Goal: Task Accomplishment & Management: Manage account settings

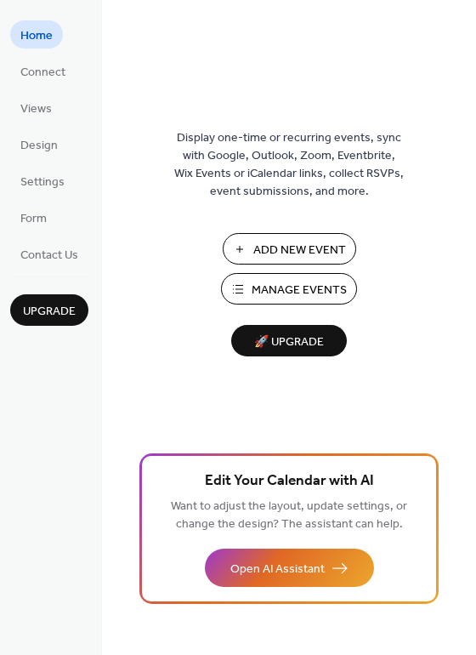
click at [293, 289] on span "Manage Events" at bounding box center [299, 290] width 95 height 18
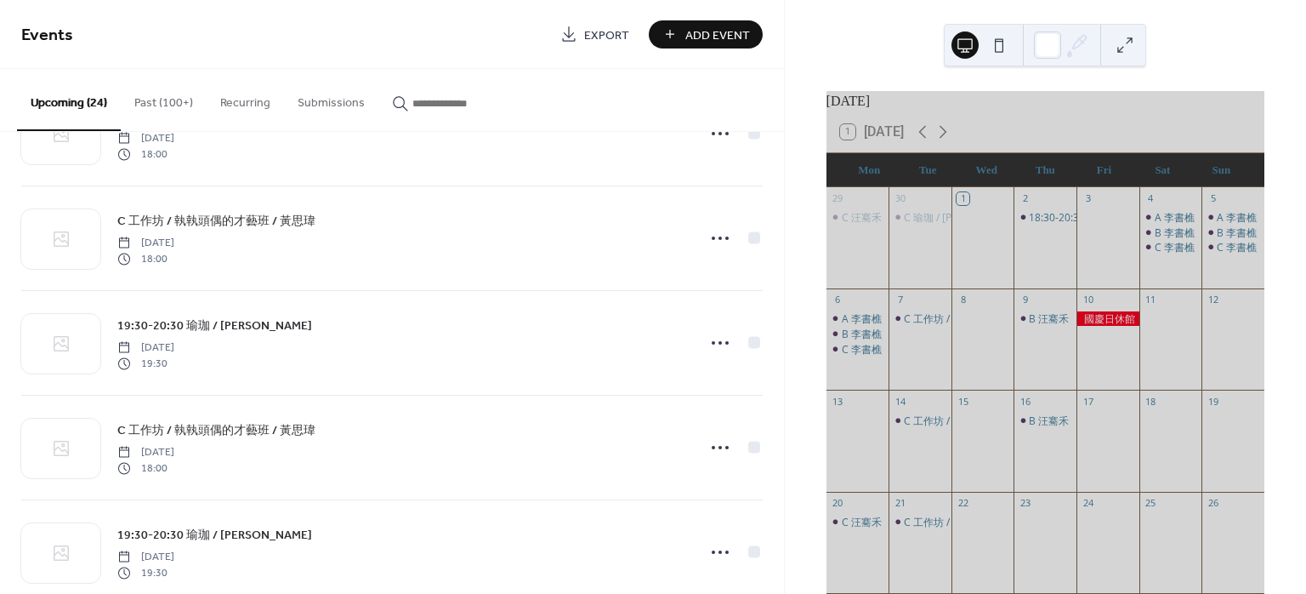
scroll to position [1642, 0]
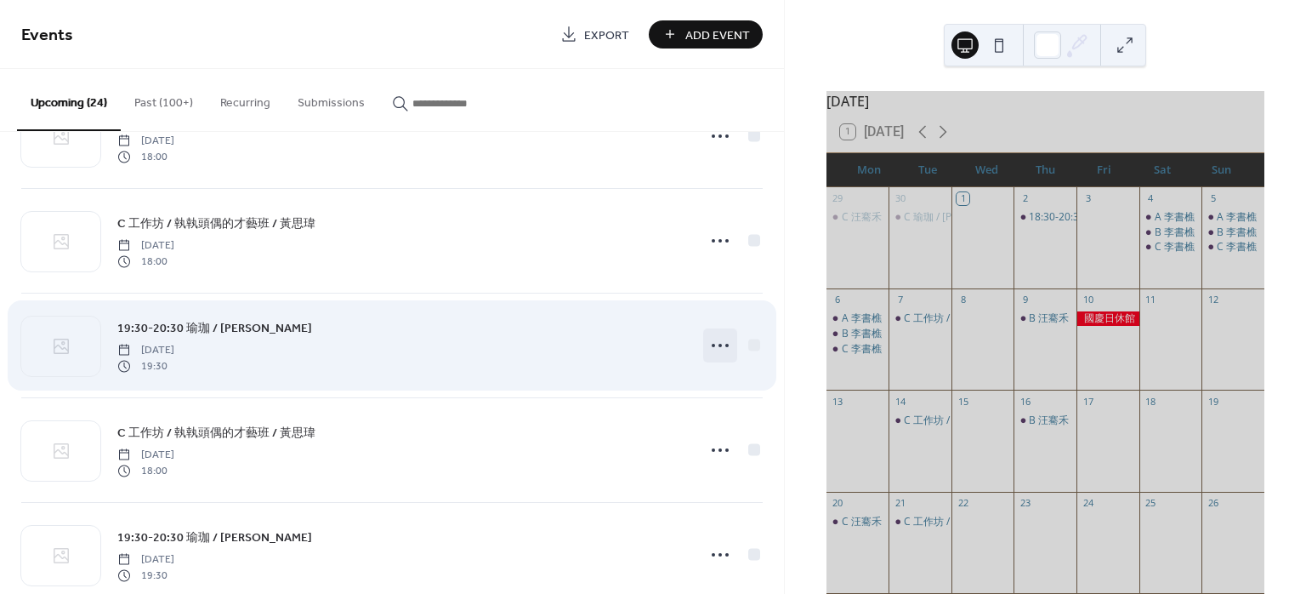
click at [709, 344] on icon at bounding box center [720, 345] width 27 height 27
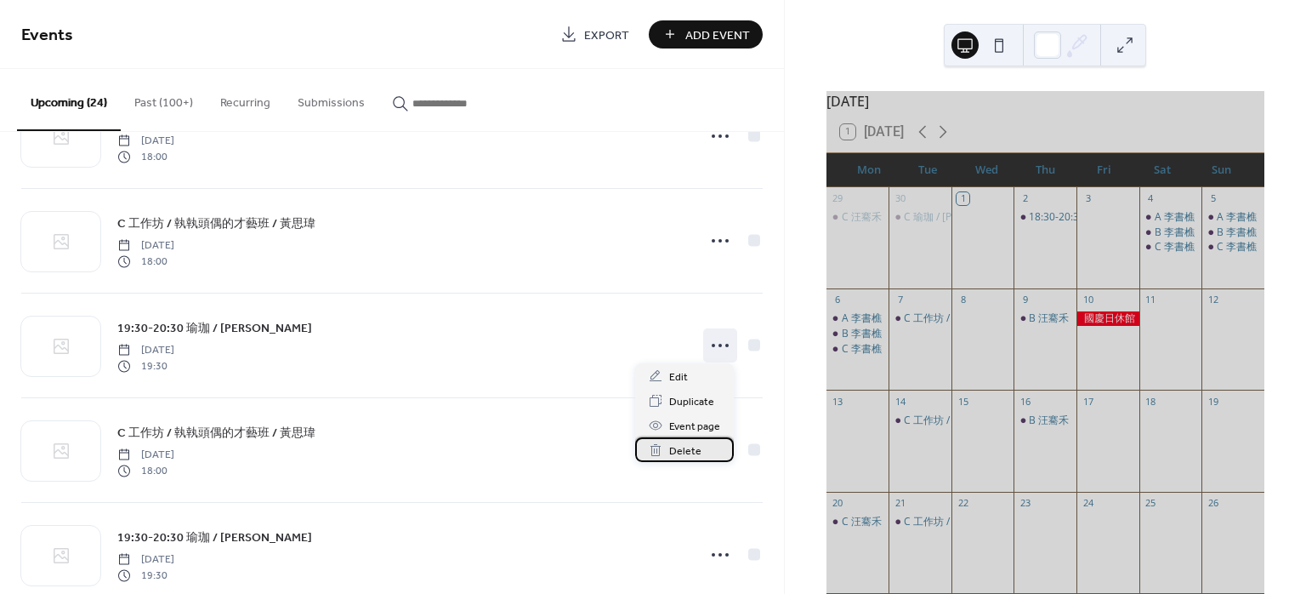
click at [695, 456] on span "Delete" at bounding box center [685, 451] width 32 height 18
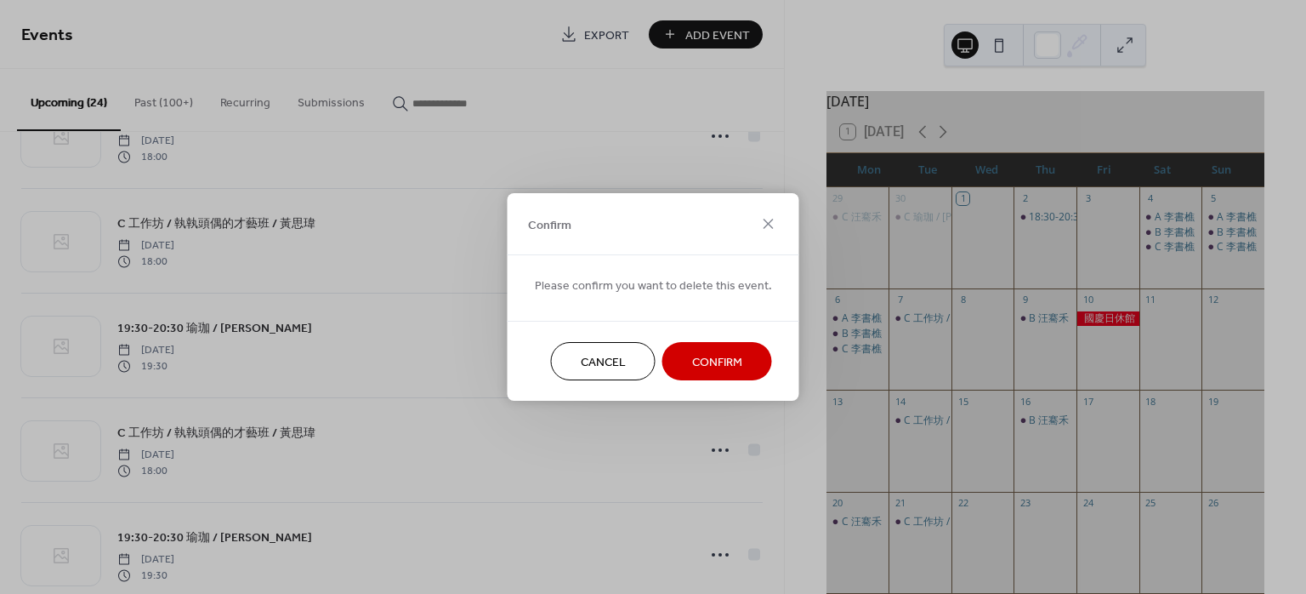
click at [719, 354] on span "Confirm" at bounding box center [717, 363] width 50 height 18
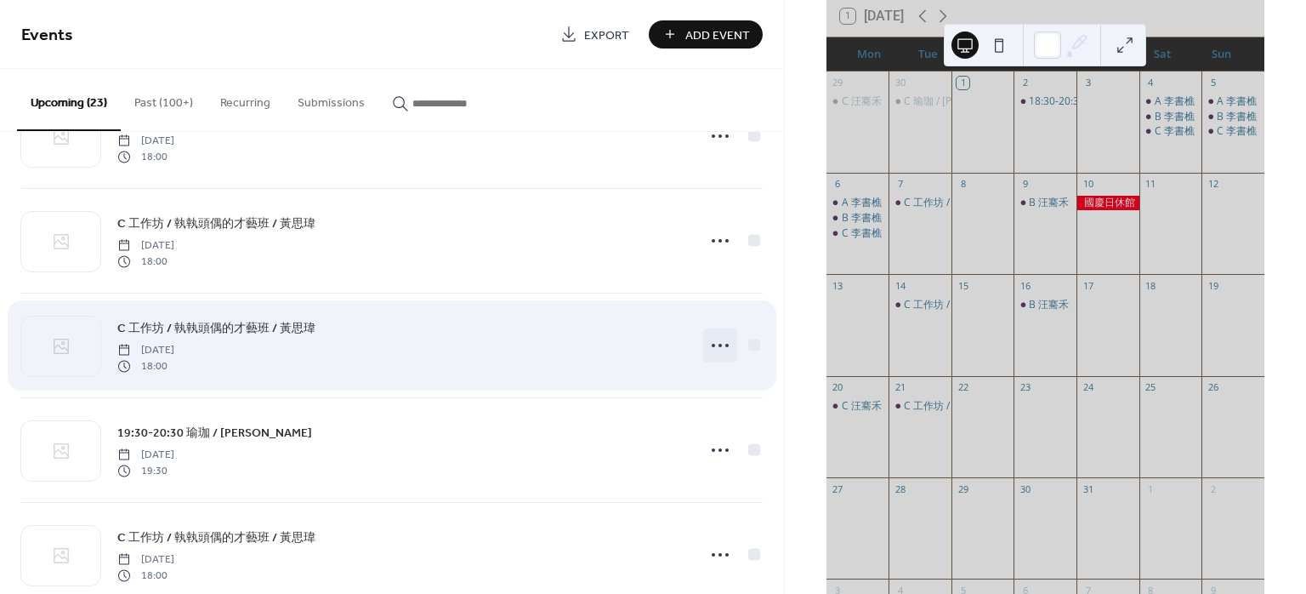
scroll to position [113, 0]
